Goal: Use online tool/utility

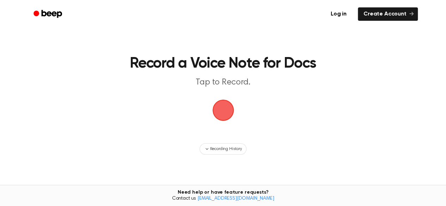
click at [220, 109] on span "button" at bounding box center [222, 110] width 23 height 23
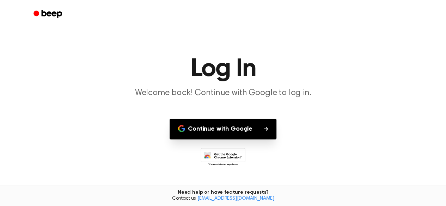
click at [221, 129] on button "Continue with Google" at bounding box center [222, 129] width 107 height 21
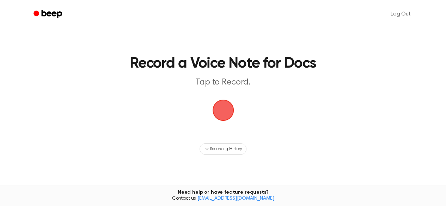
click at [227, 107] on span "button" at bounding box center [222, 110] width 23 height 23
click at [224, 107] on span "button" at bounding box center [222, 110] width 27 height 27
click at [287, 100] on main "Record a Voice Note for Docs Tap to Record. Recording History Tired of copying …" at bounding box center [223, 122] width 446 height 244
drag, startPoint x: 287, startPoint y: 100, endPoint x: 267, endPoint y: 99, distance: 20.1
click at [267, 99] on main "Record a Voice Note for Docs Tap to Record. Recording History Tired of copying …" at bounding box center [223, 122] width 446 height 244
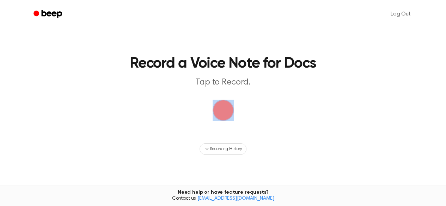
click at [267, 99] on main "Record a Voice Note for Docs Tap to Record. Recording History Tired of copying …" at bounding box center [223, 122] width 446 height 244
click at [228, 110] on span "button" at bounding box center [223, 110] width 26 height 26
click at [223, 113] on span "button" at bounding box center [222, 110] width 25 height 25
